Goal: Task Accomplishment & Management: Complete application form

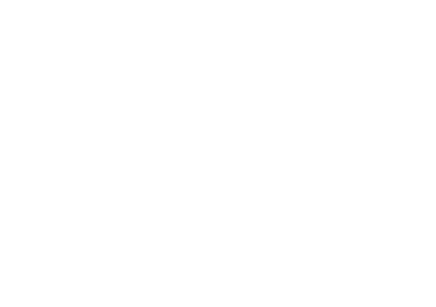
select select "FR"
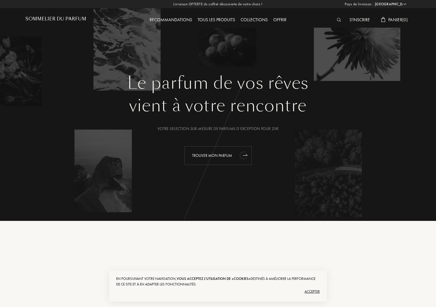
click at [227, 161] on div "Trouver mon parfum" at bounding box center [218, 155] width 67 height 19
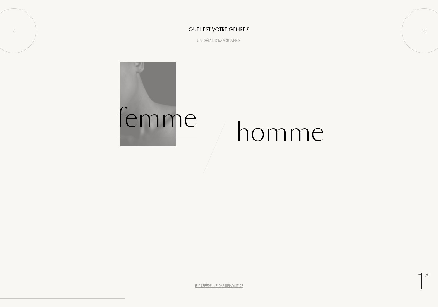
click at [185, 133] on div "Femme" at bounding box center [157, 118] width 80 height 38
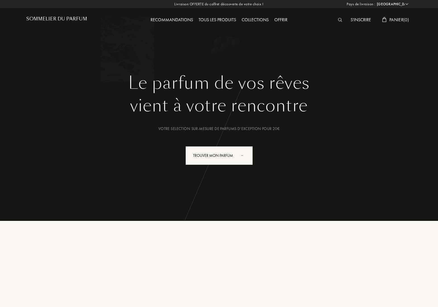
select select "FR"
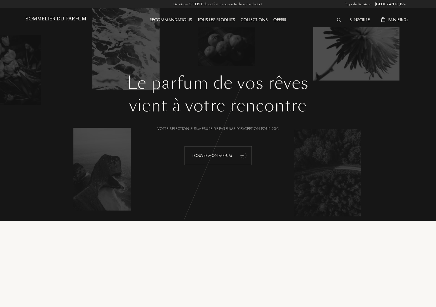
click at [215, 155] on div "Trouver mon parfum" at bounding box center [218, 155] width 67 height 19
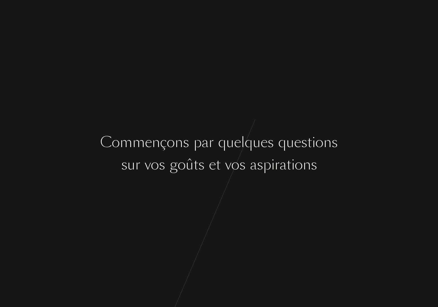
click at [175, 145] on div "n" at bounding box center [179, 142] width 8 height 21
click at [216, 164] on div "t" at bounding box center [218, 164] width 5 height 21
click at [249, 131] on div "[PERSON_NAME] ç o n s p a r q u e l q u e s q u e s t i o n s s u r v o s g o û…" at bounding box center [219, 153] width 438 height 307
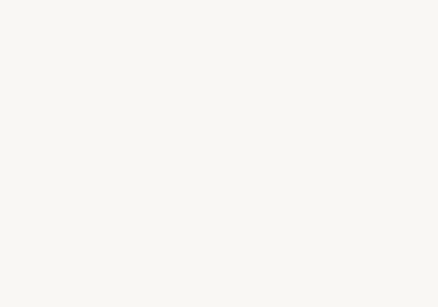
click at [244, 155] on div "s" at bounding box center [242, 164] width 6 height 21
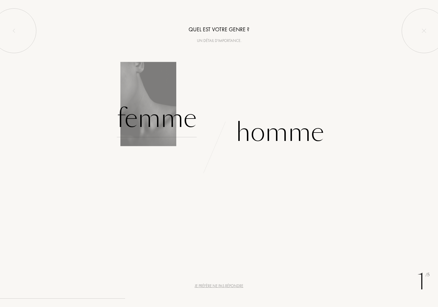
click at [152, 114] on div "Femme" at bounding box center [157, 118] width 80 height 38
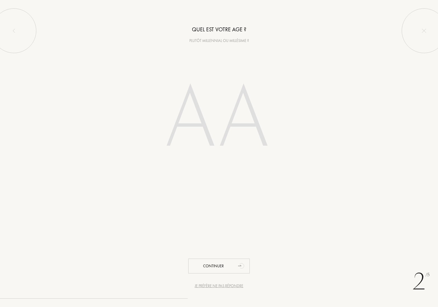
click at [222, 127] on input "number" at bounding box center [218, 119] width 159 height 113
click at [186, 60] on div "Quel est votre age ? Plutôt millennial ou millésime ? Continuer" at bounding box center [219, 88] width 438 height 176
click at [191, 104] on input "number" at bounding box center [218, 119] width 159 height 113
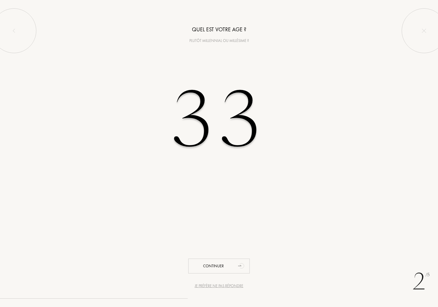
type input "33"
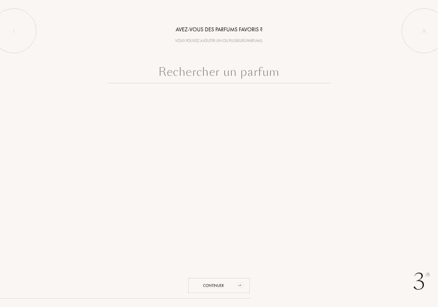
click at [242, 78] on input "text" at bounding box center [218, 73] width 223 height 20
click at [233, 68] on input "text" at bounding box center [218, 73] width 223 height 20
click at [250, 75] on input "text" at bounding box center [218, 73] width 223 height 20
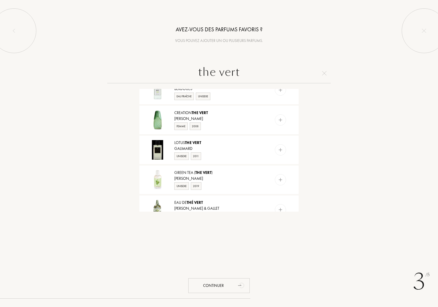
scroll to position [475, 0]
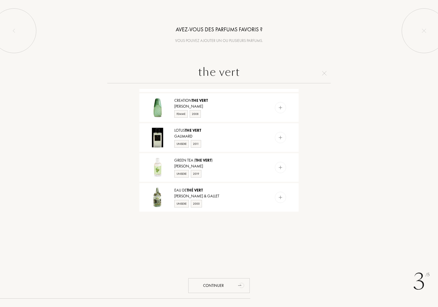
type input "the vert"
click at [324, 75] on img at bounding box center [324, 73] width 4 height 4
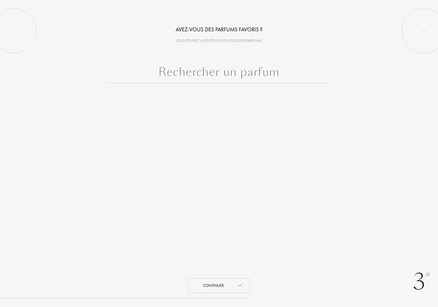
scroll to position [0, 0]
click at [187, 78] on input "text" at bounding box center [218, 73] width 223 height 20
